Goal: Transaction & Acquisition: Purchase product/service

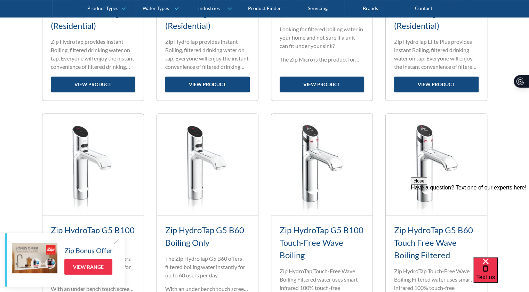
scroll to position [674, 0]
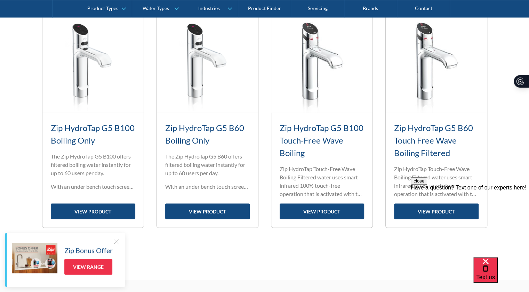
scroll to position [773, 5]
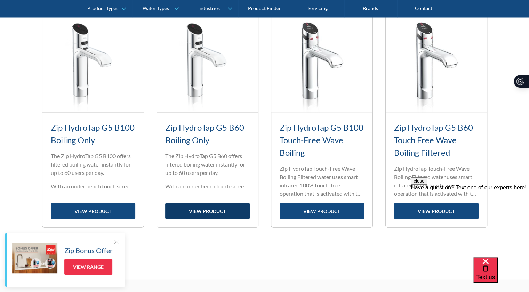
click at [170, 207] on link "view product" at bounding box center [207, 211] width 85 height 16
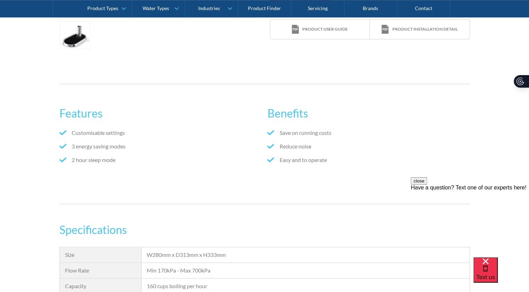
scroll to position [348, 0]
